Goal: Find specific page/section: Find specific page/section

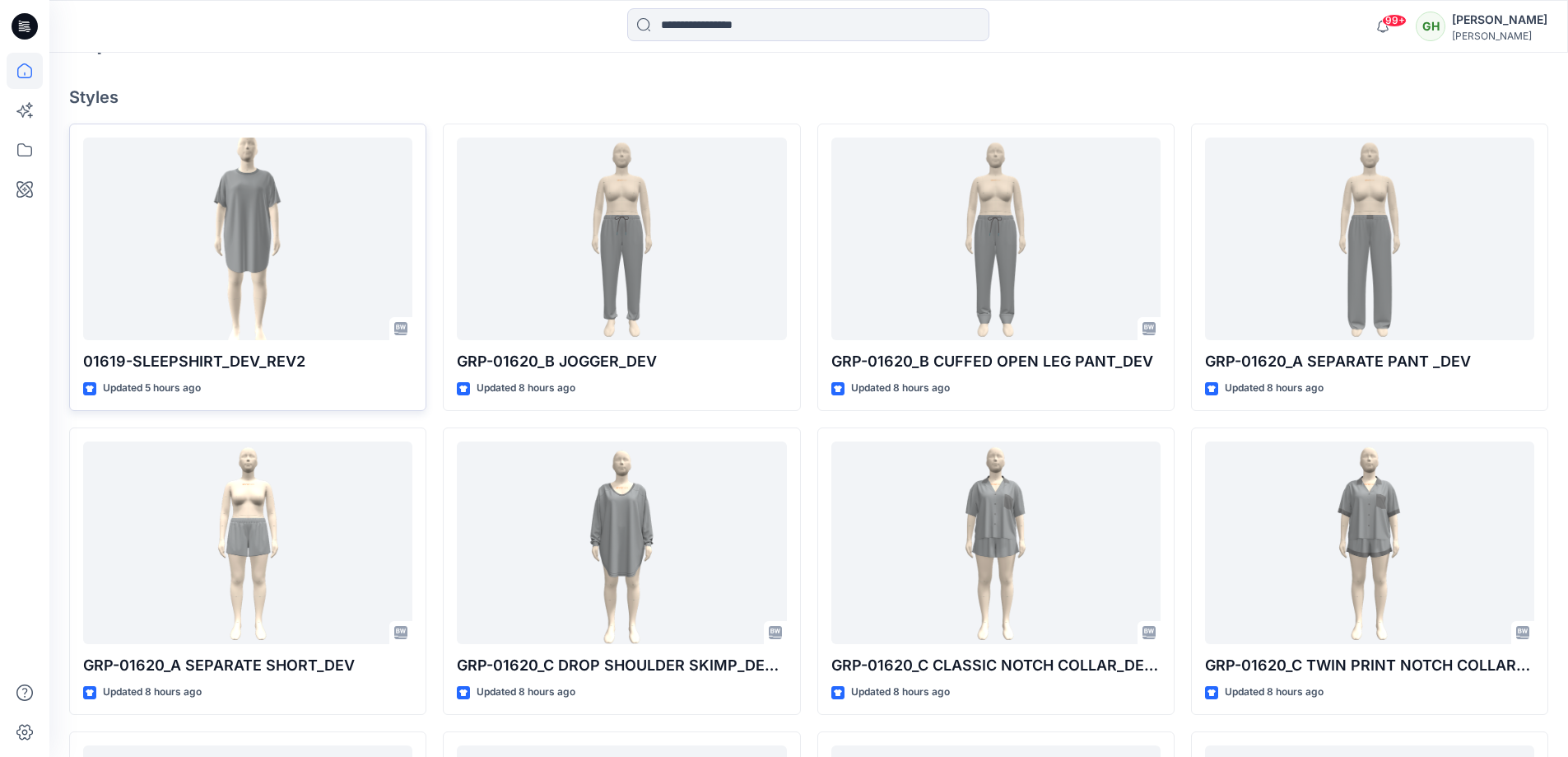
scroll to position [494, 0]
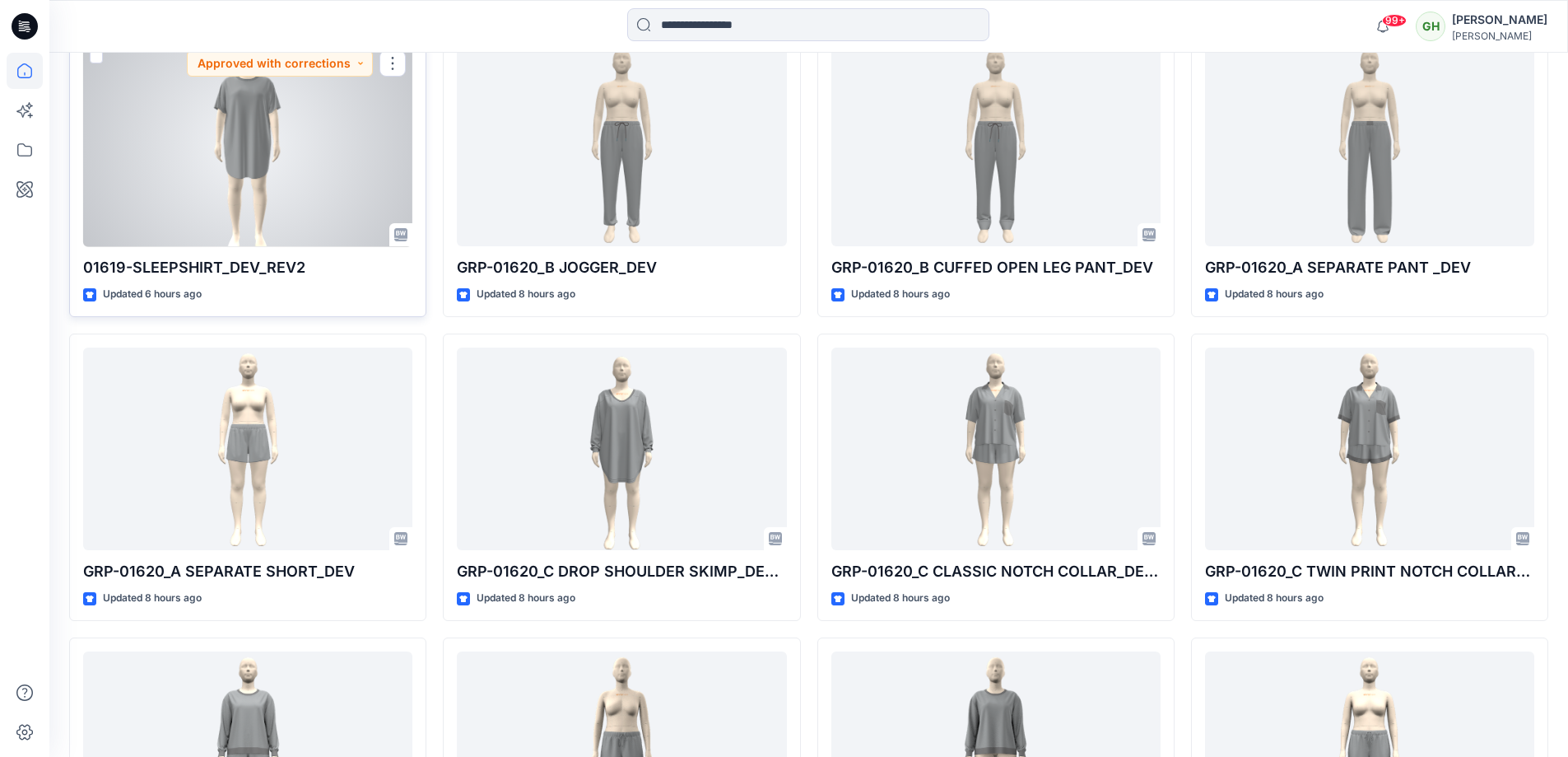
click at [291, 189] on div at bounding box center [247, 144] width 329 height 203
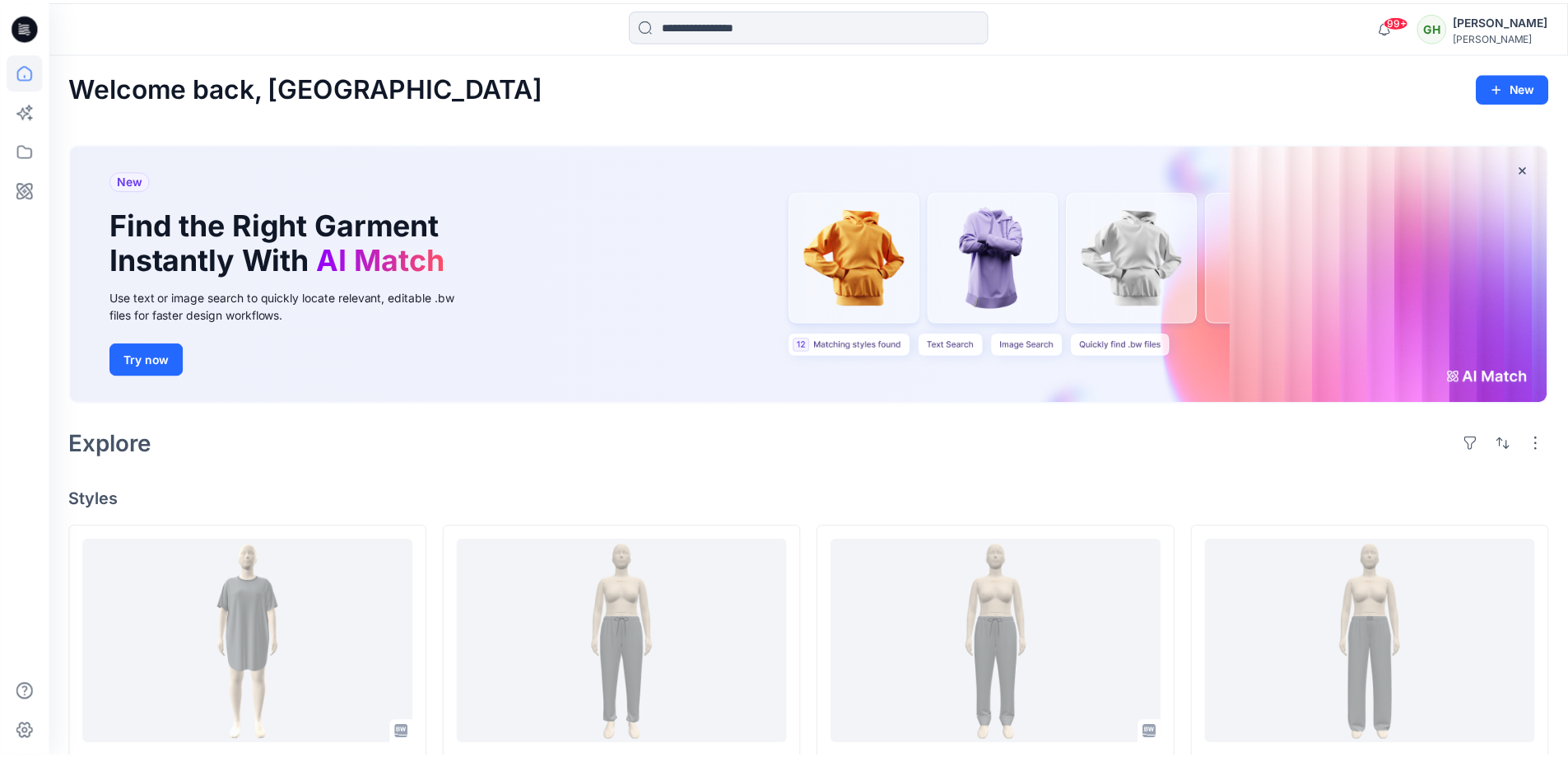
scroll to position [494, 0]
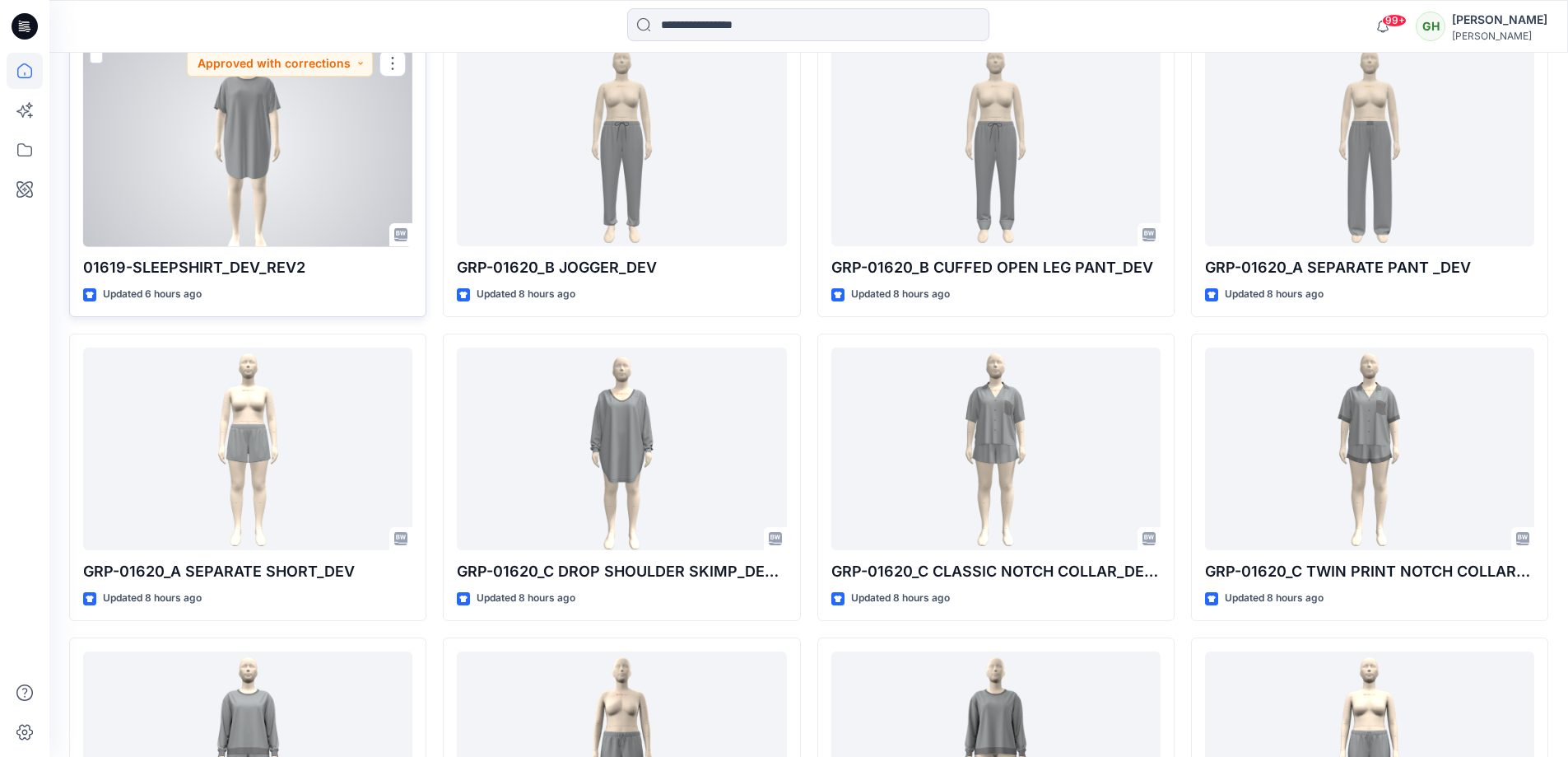
click at [279, 179] on div at bounding box center [247, 144] width 329 height 203
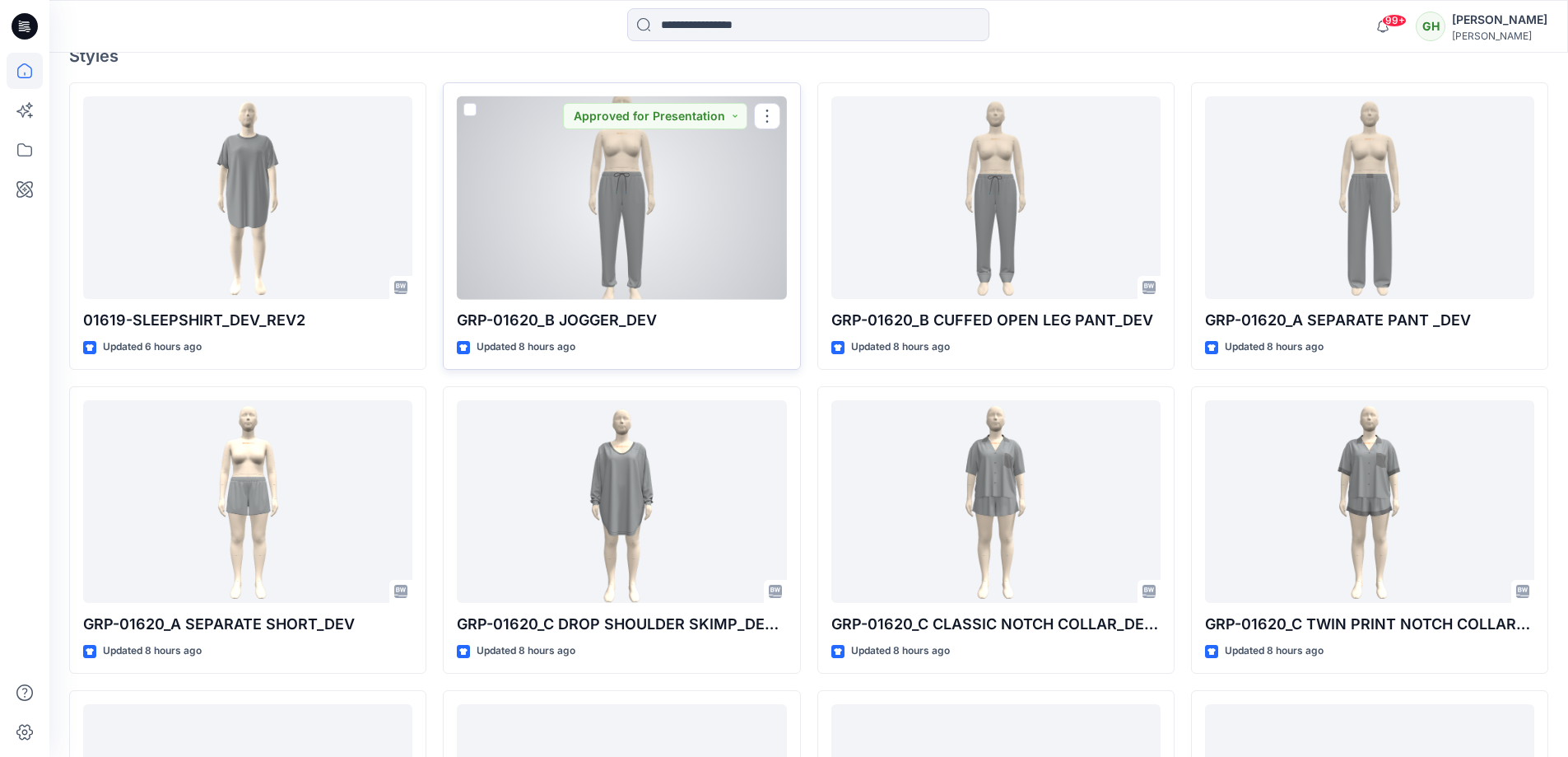
scroll to position [412, 0]
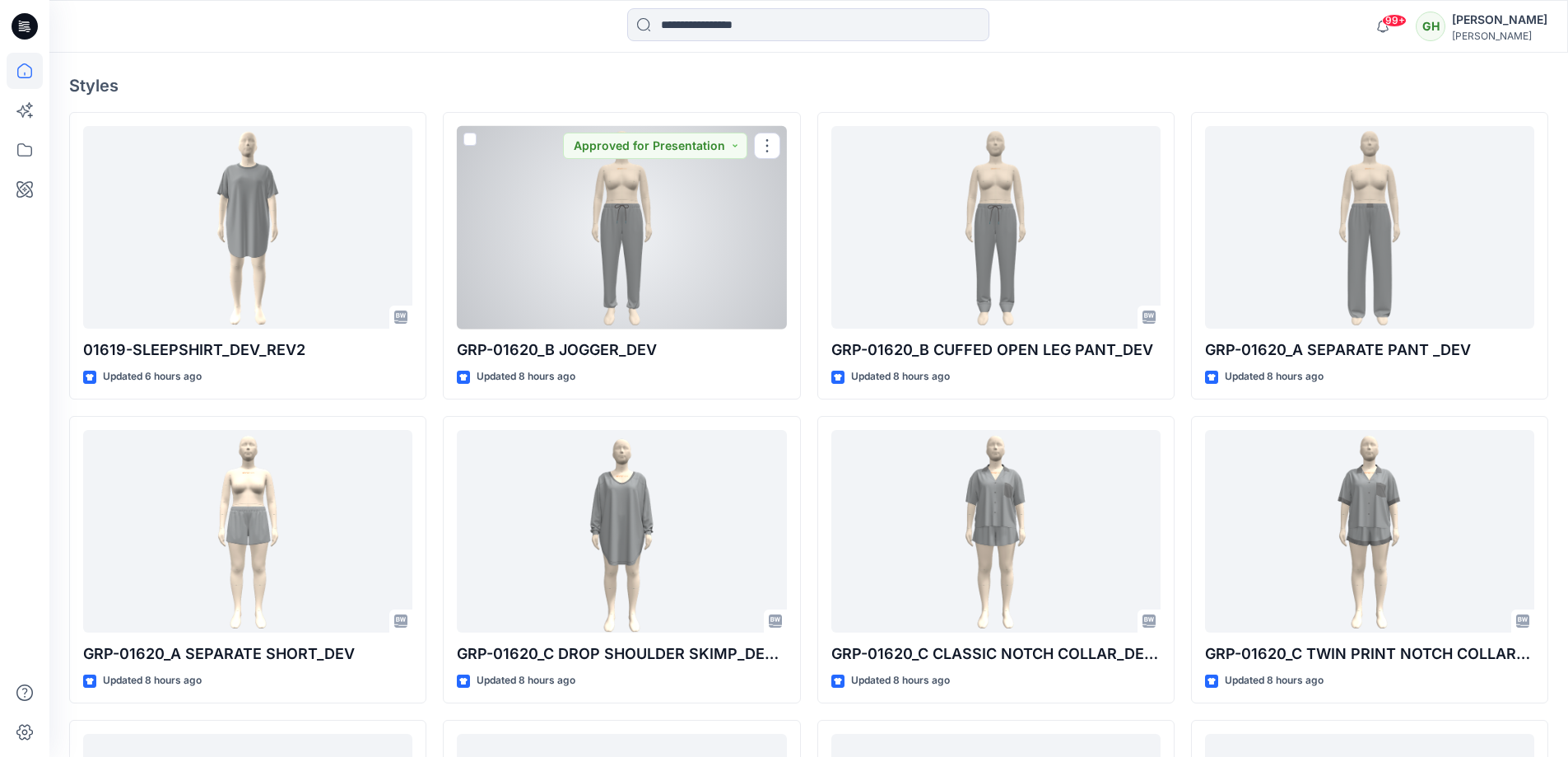
drag, startPoint x: 574, startPoint y: 237, endPoint x: 559, endPoint y: 231, distance: 16.2
click at [574, 237] on div at bounding box center [621, 227] width 329 height 203
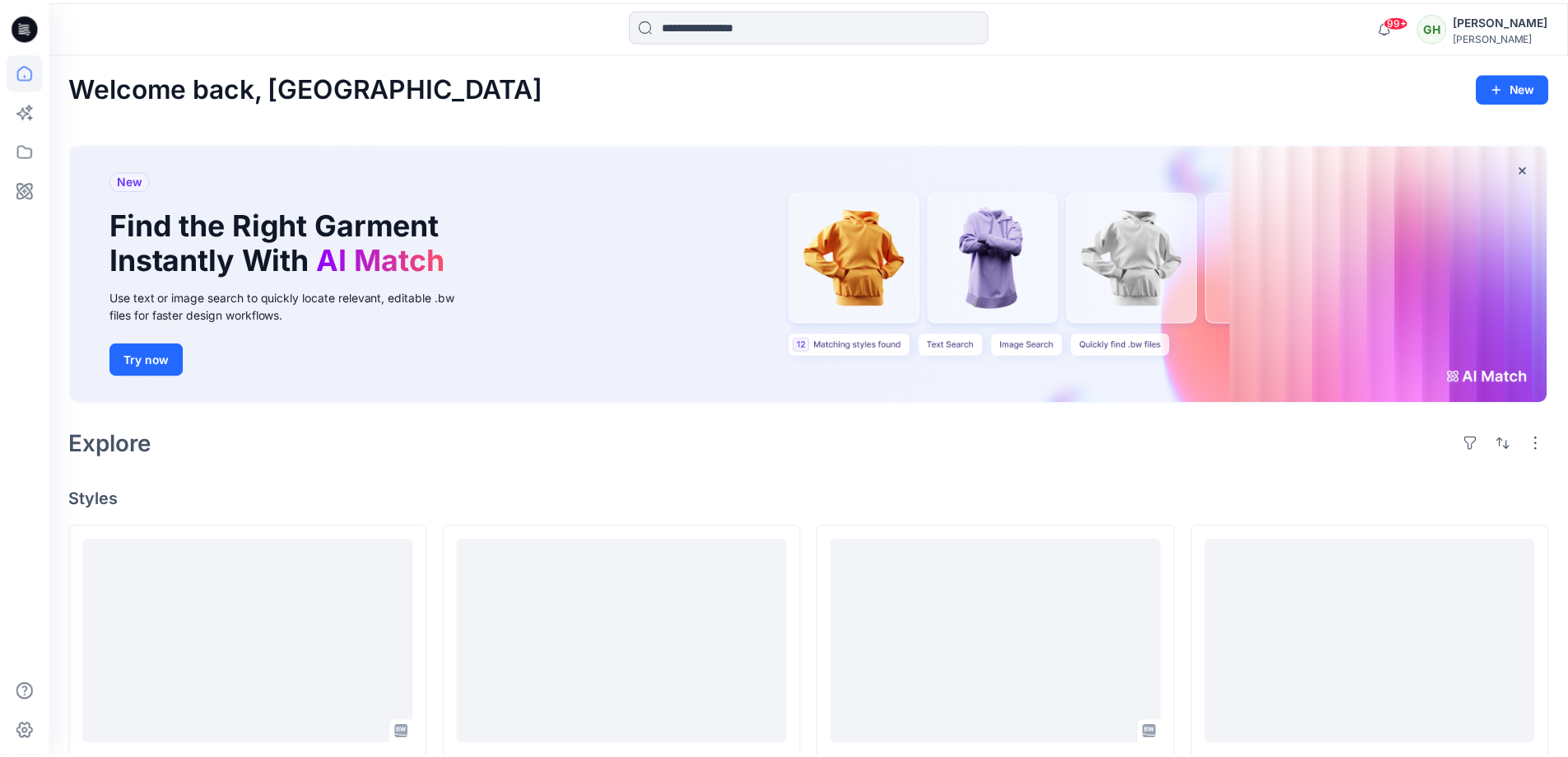
scroll to position [412, 0]
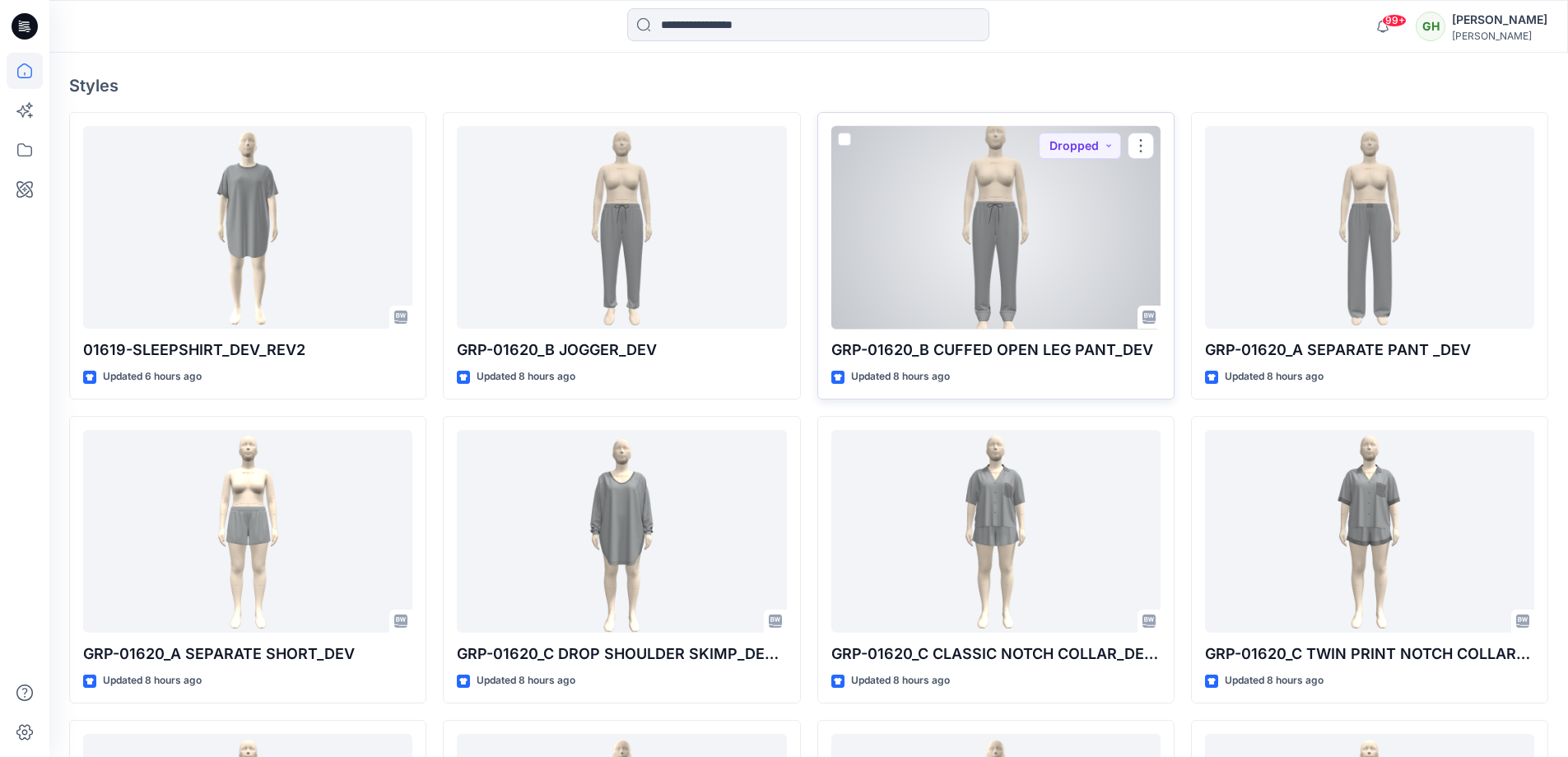
click at [973, 190] on div at bounding box center [995, 227] width 329 height 203
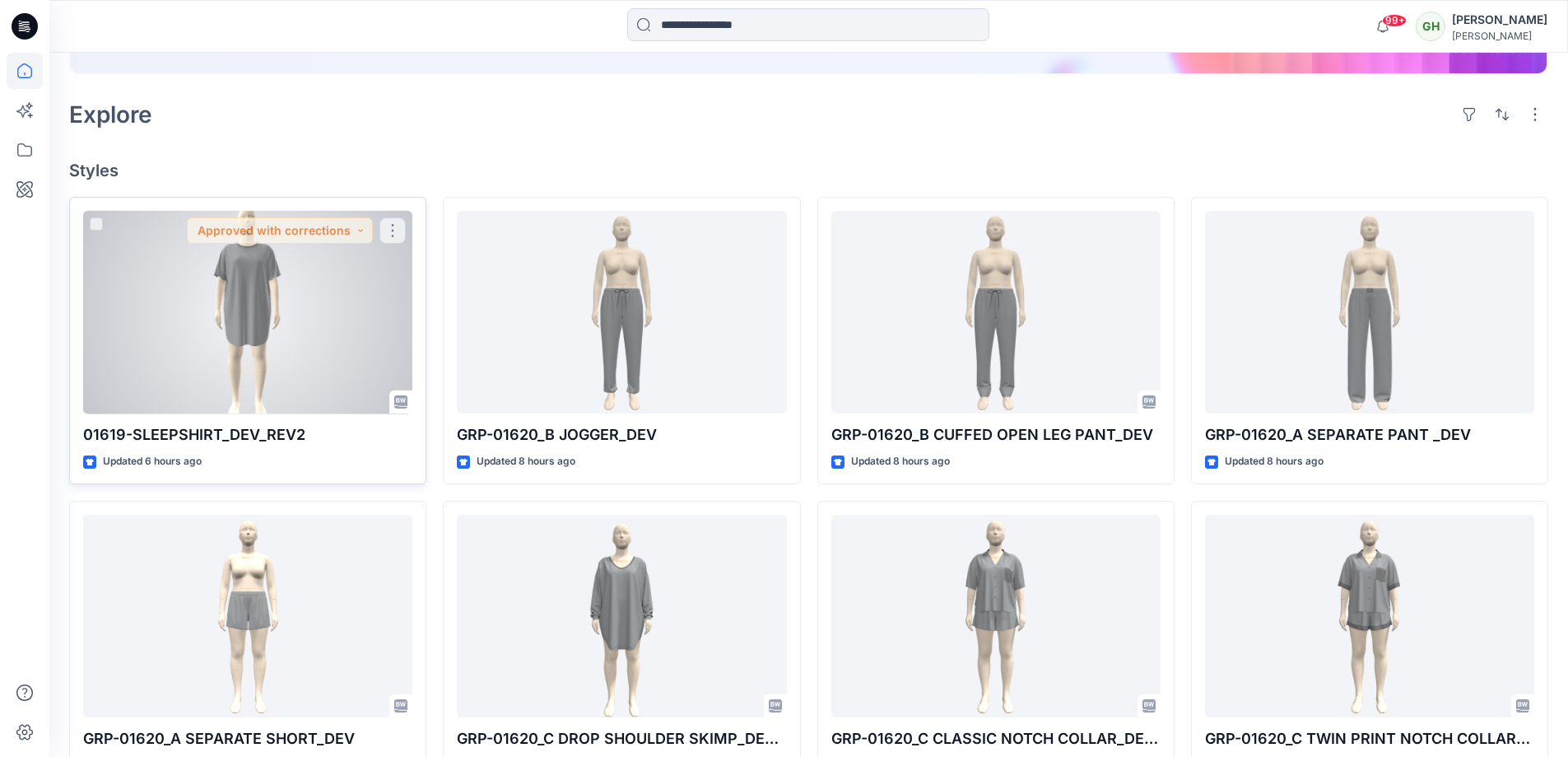
scroll to position [412, 0]
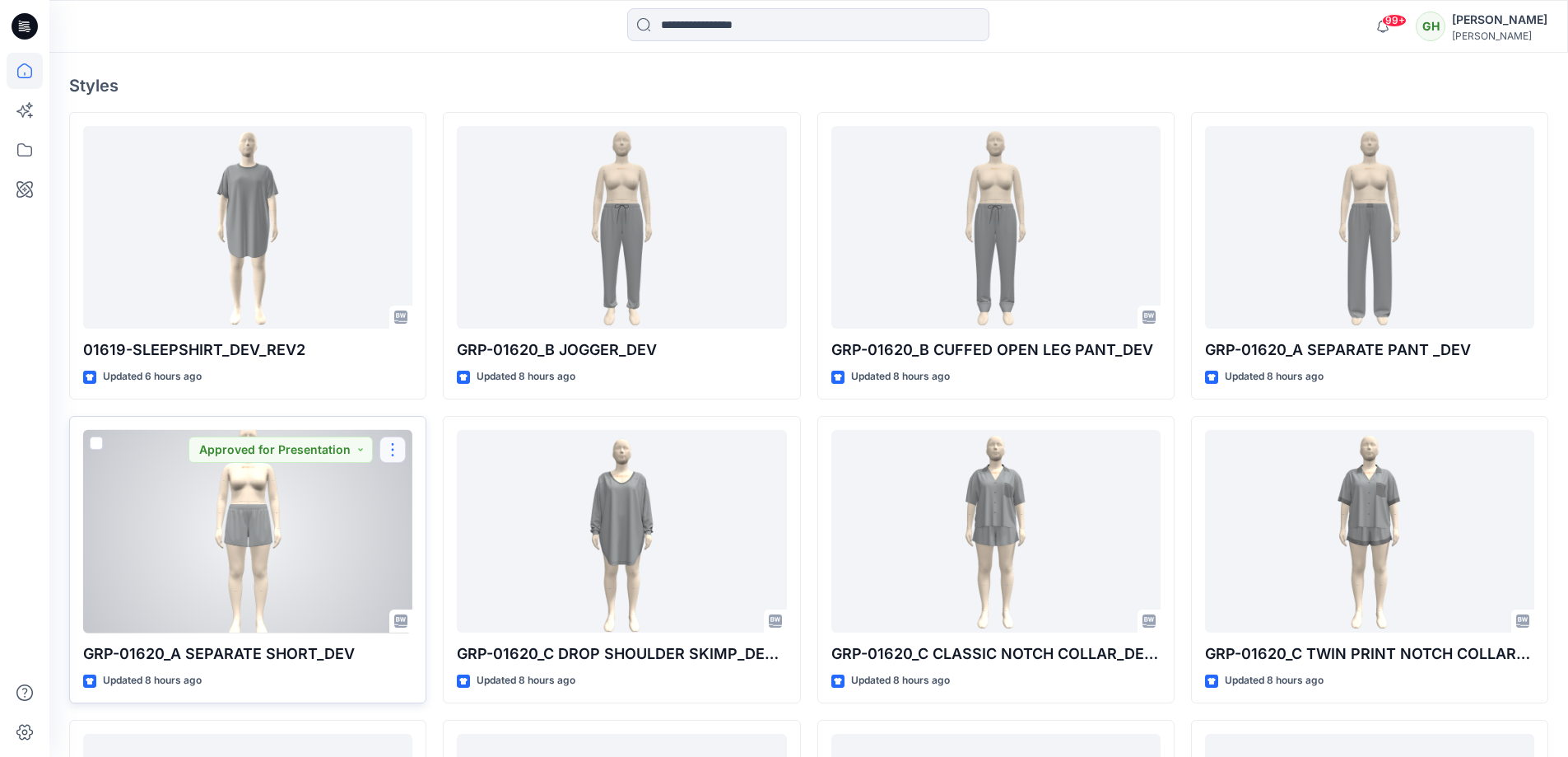
click at [383, 445] on button "button" at bounding box center [392, 449] width 26 height 26
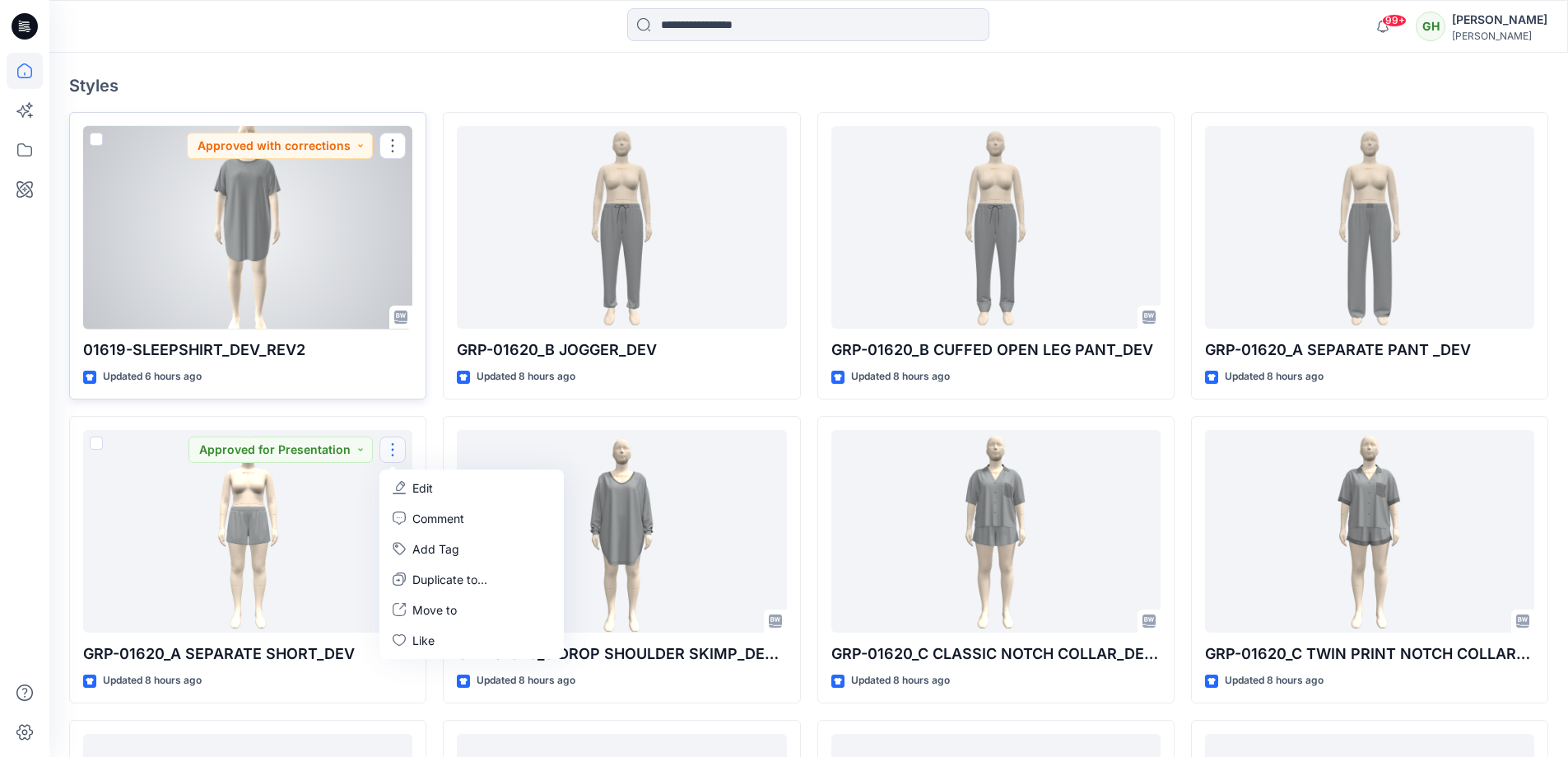
click at [381, 385] on div "01619-SLEEPSHIRT_DEV_REV2 Updated 6 hours ago Approved with corrections" at bounding box center [247, 256] width 358 height 287
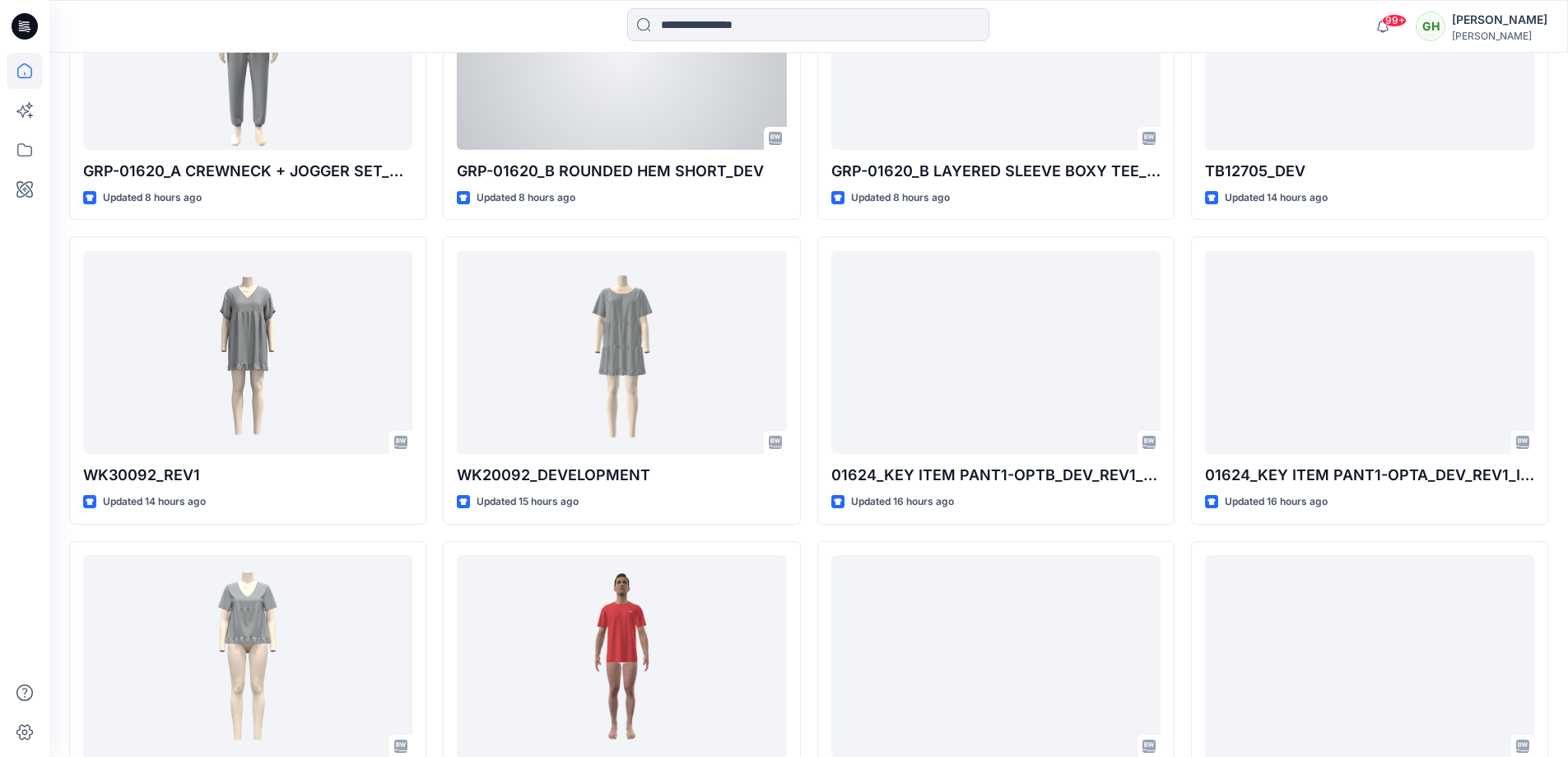
scroll to position [1647, 0]
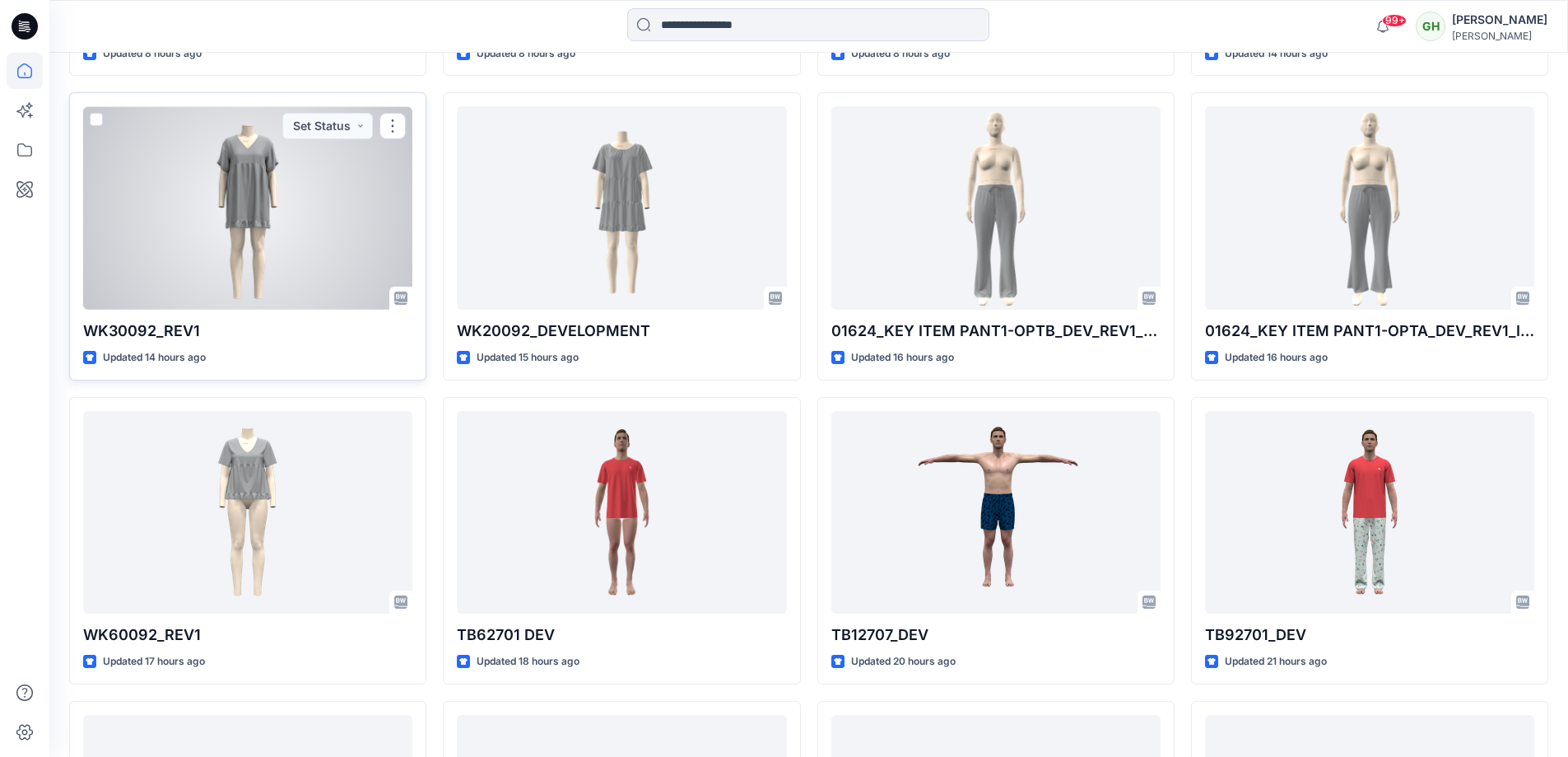
click at [343, 105] on div "WK30092_REV1 Updated 14 hours ago Set Status" at bounding box center [247, 236] width 358 height 287
click at [340, 118] on button "Set Status" at bounding box center [327, 126] width 91 height 26
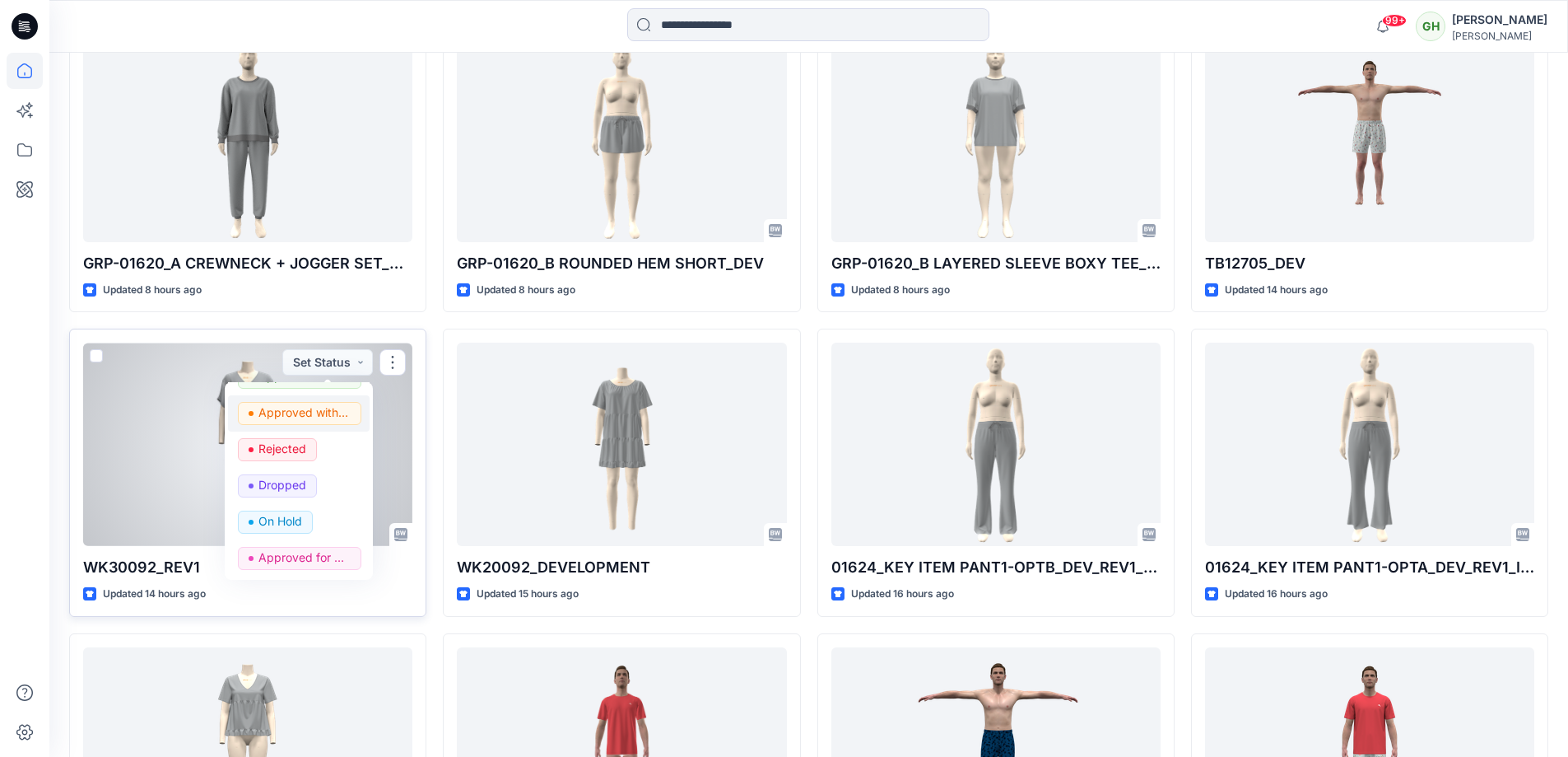
scroll to position [1381, 0]
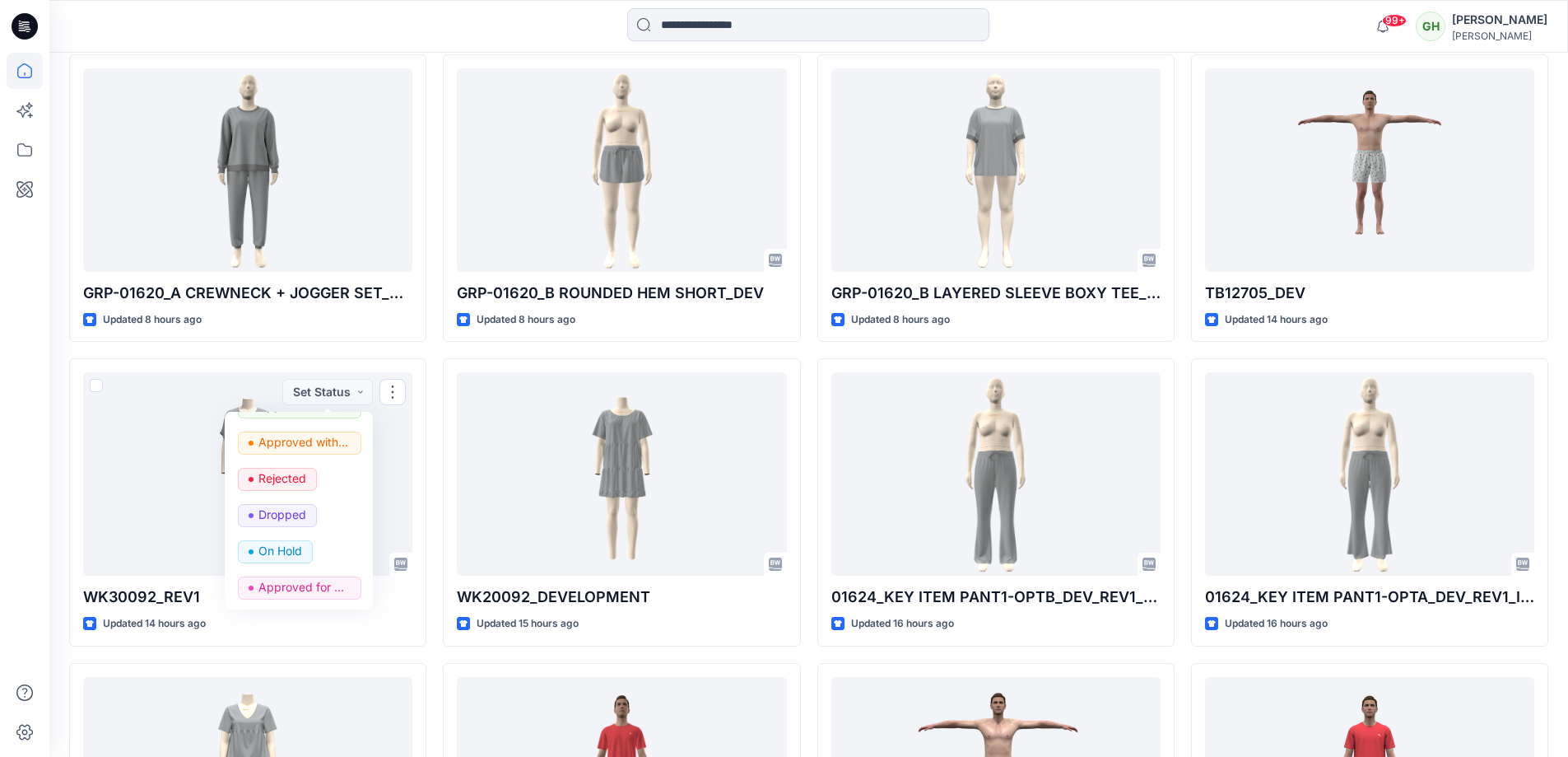
click at [450, 43] on div at bounding box center [808, 26] width 759 height 36
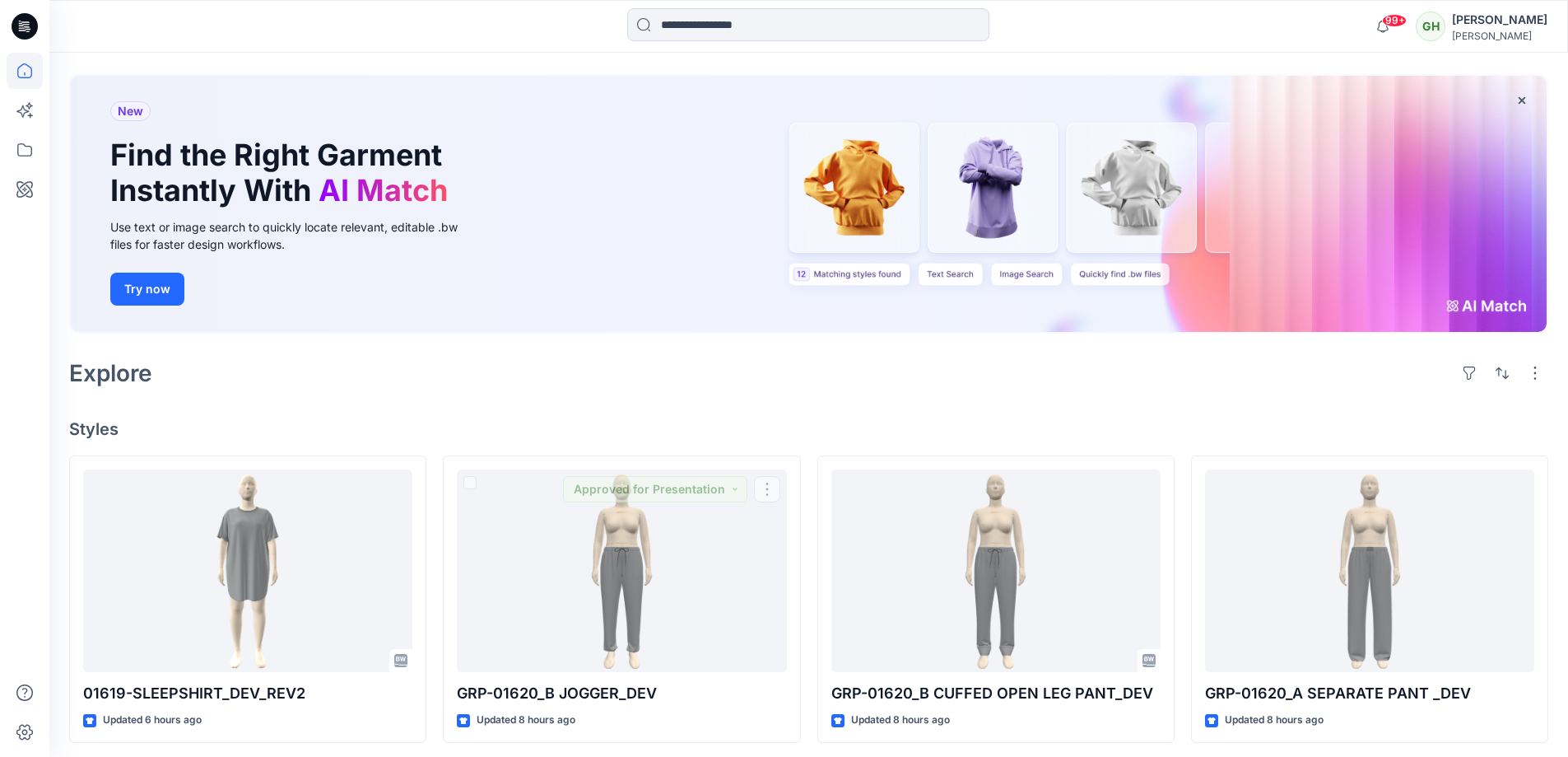
scroll to position [0, 0]
